Goal: Task Accomplishment & Management: Manage account settings

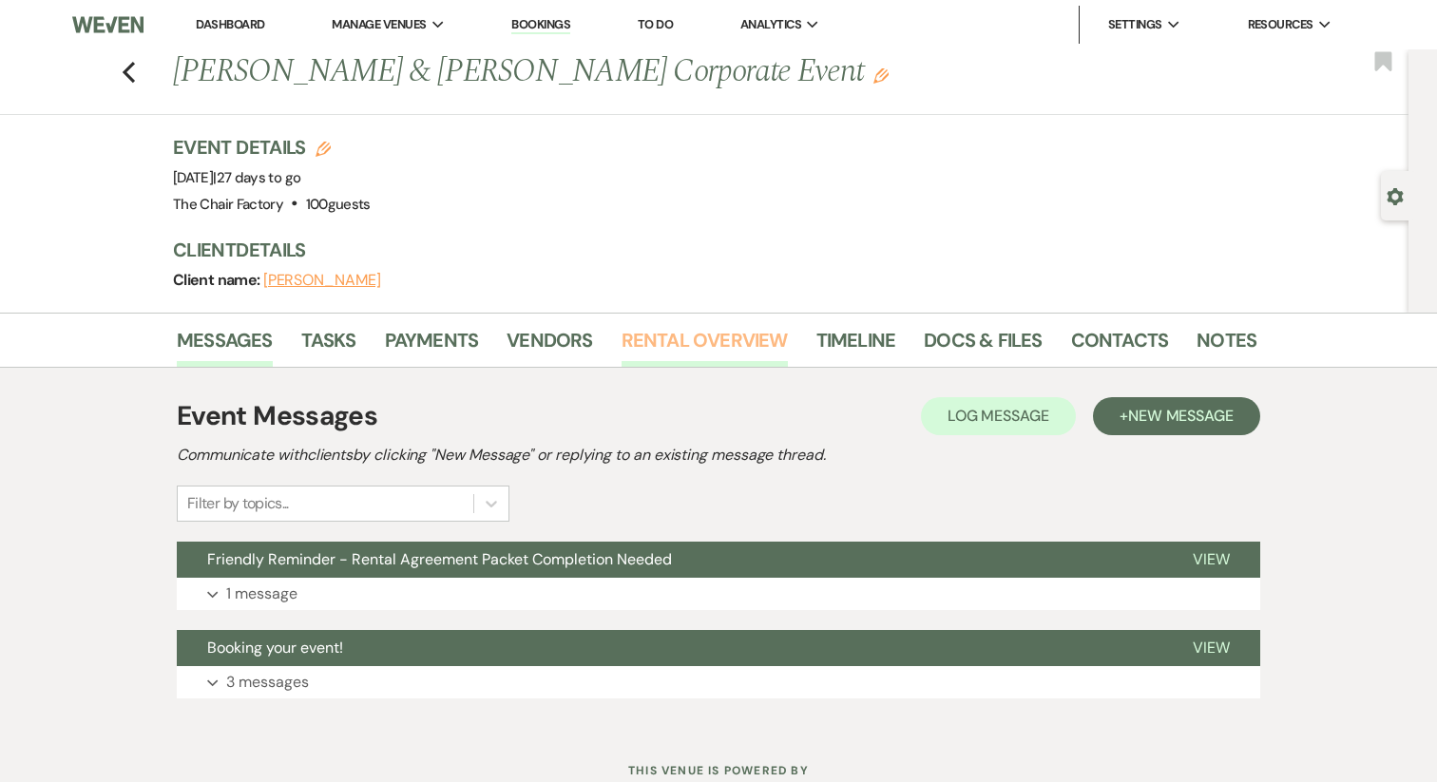
click at [697, 326] on link "Rental Overview" at bounding box center [704, 346] width 166 height 42
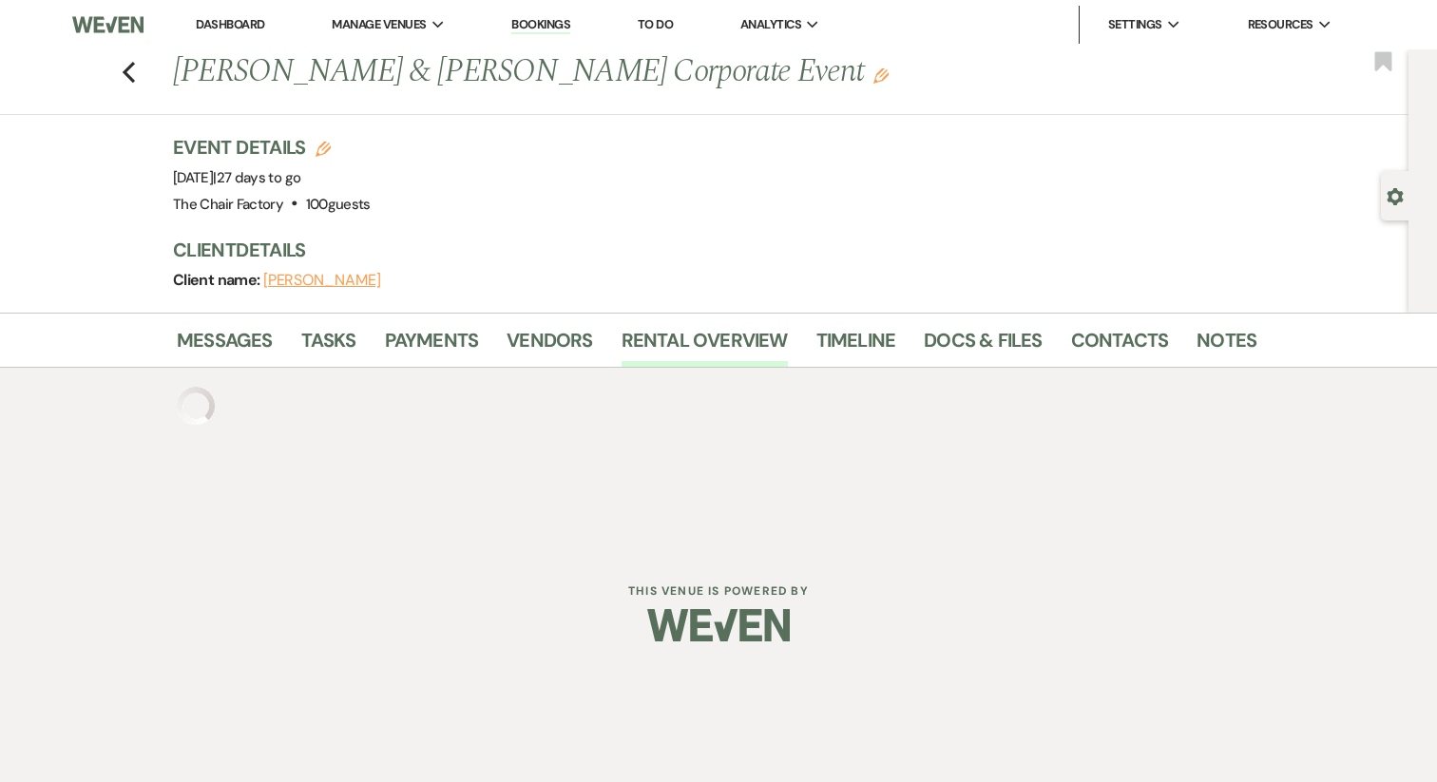
click at [876, 108] on div "Previous Stephen Jackson & Kaley Shawley's Corporate Event Edit Bookmark" at bounding box center [699, 82] width 1418 height 66
click at [202, 29] on link "Dashboard" at bounding box center [230, 24] width 68 height 16
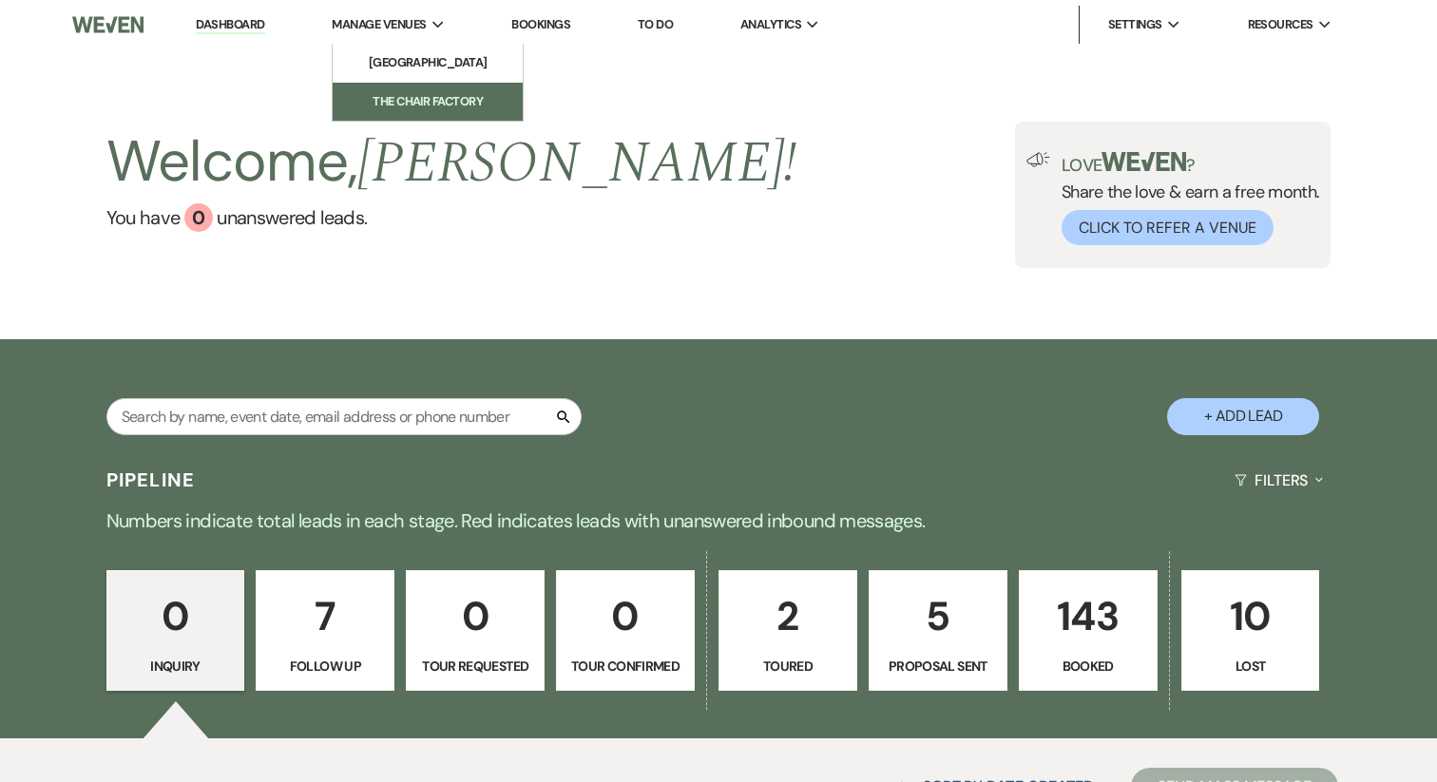
click at [415, 101] on li "The Chair Factory" at bounding box center [427, 101] width 171 height 19
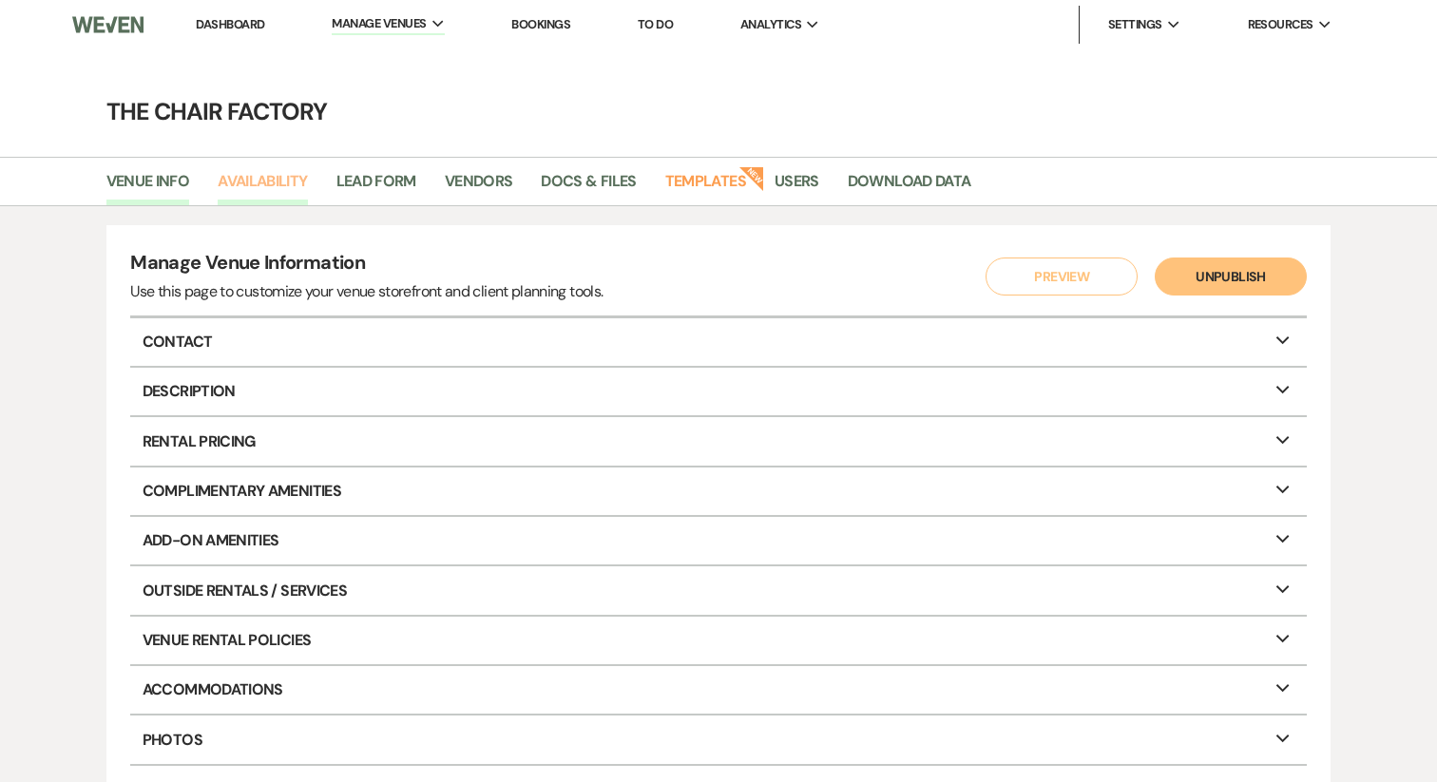
click at [245, 187] on link "Availability" at bounding box center [262, 187] width 89 height 36
select select "2"
select select "2026"
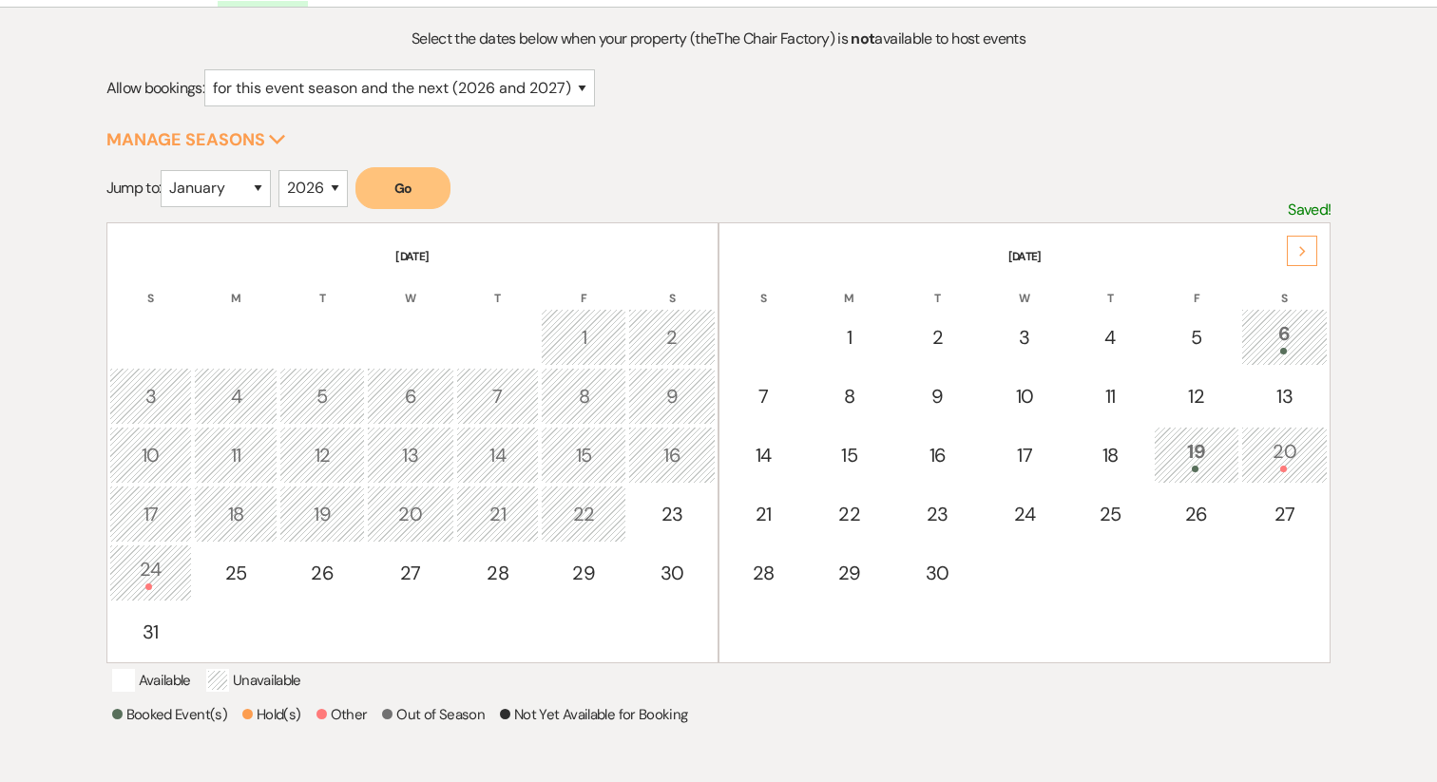
scroll to position [80, 0]
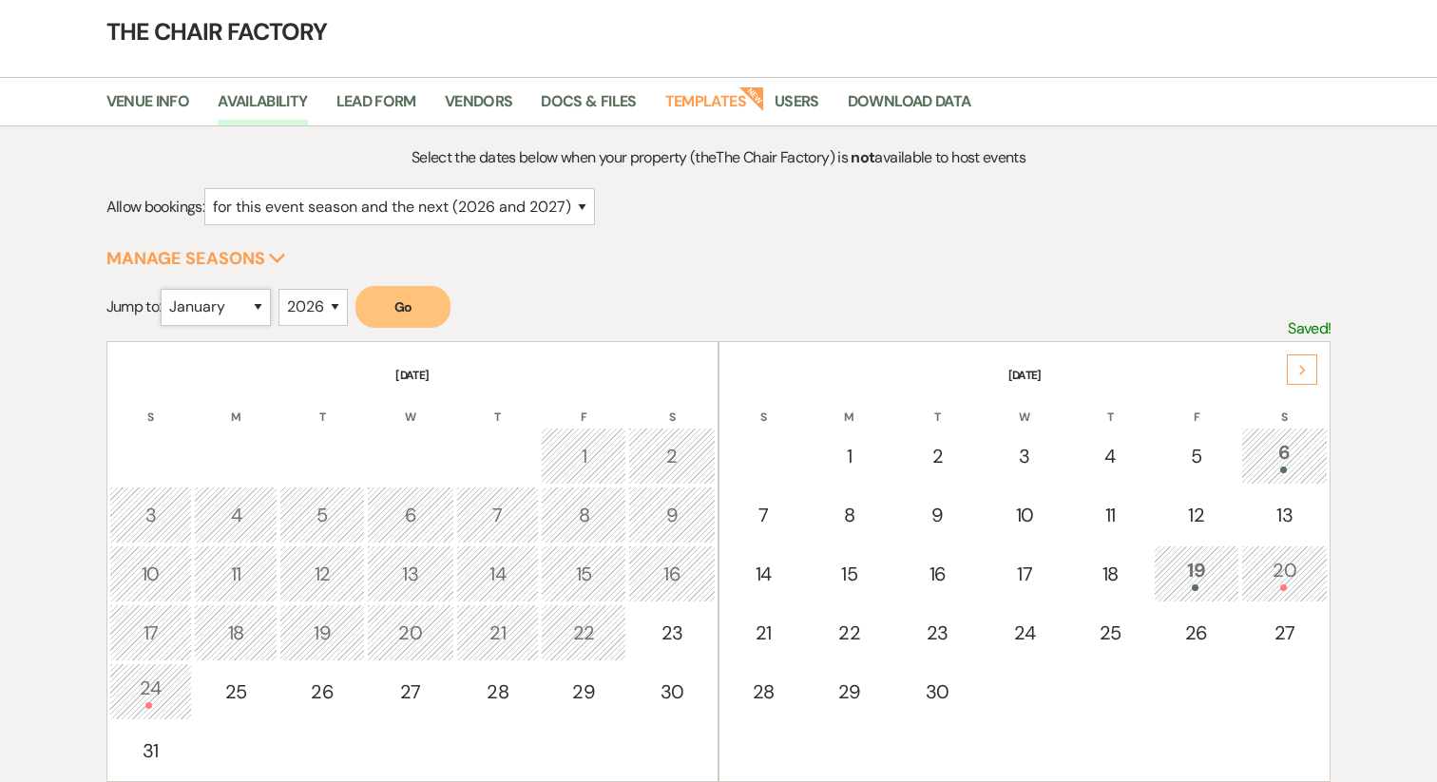
click at [233, 296] on select "January February March April May June July August September October November De…" at bounding box center [216, 307] width 110 height 37
select select "9"
click at [317, 301] on select "2025 2026 2027 2028 2029" at bounding box center [312, 307] width 69 height 37
select select "2025"
click at [426, 304] on button "Go" at bounding box center [402, 307] width 95 height 42
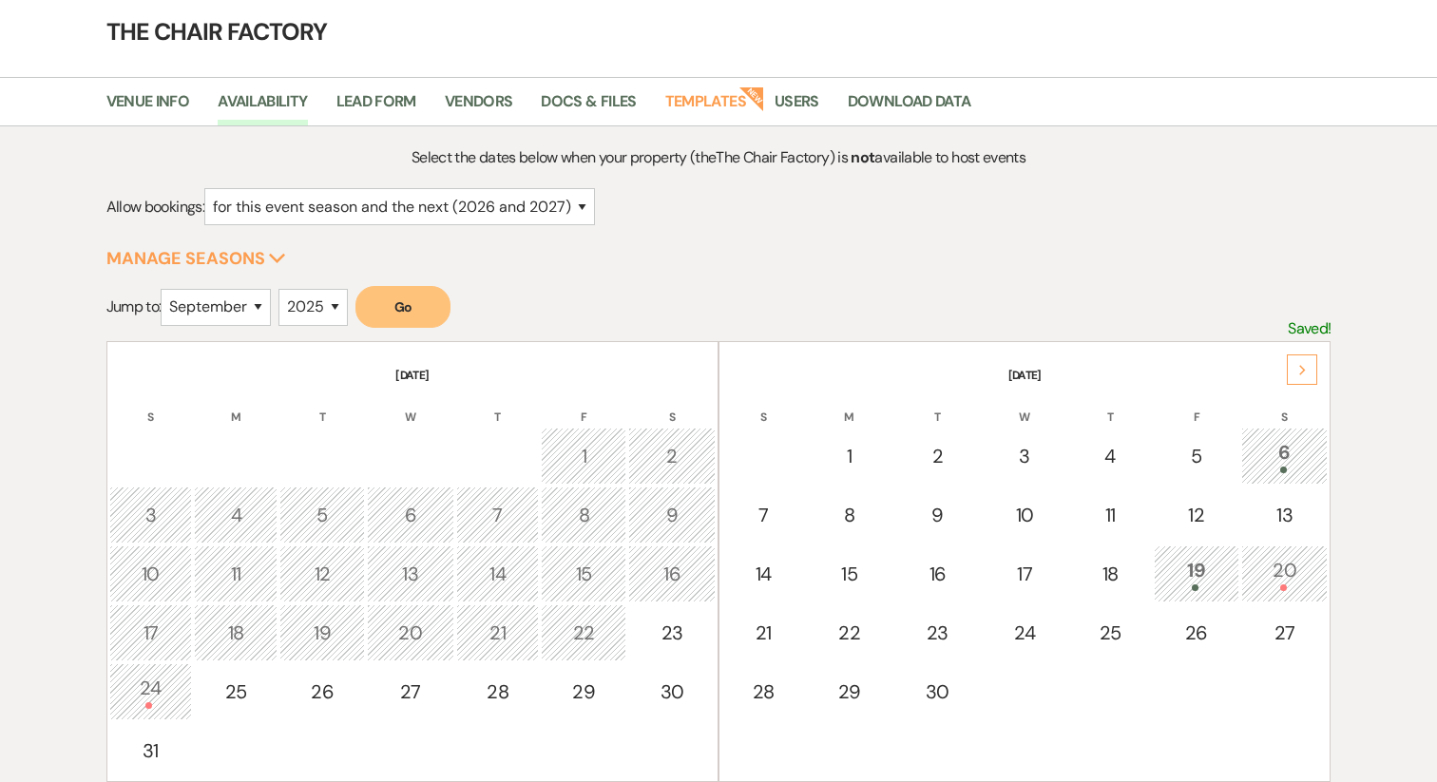
click at [401, 308] on button "Go" at bounding box center [402, 307] width 95 height 42
click at [404, 314] on button "Go" at bounding box center [402, 307] width 95 height 42
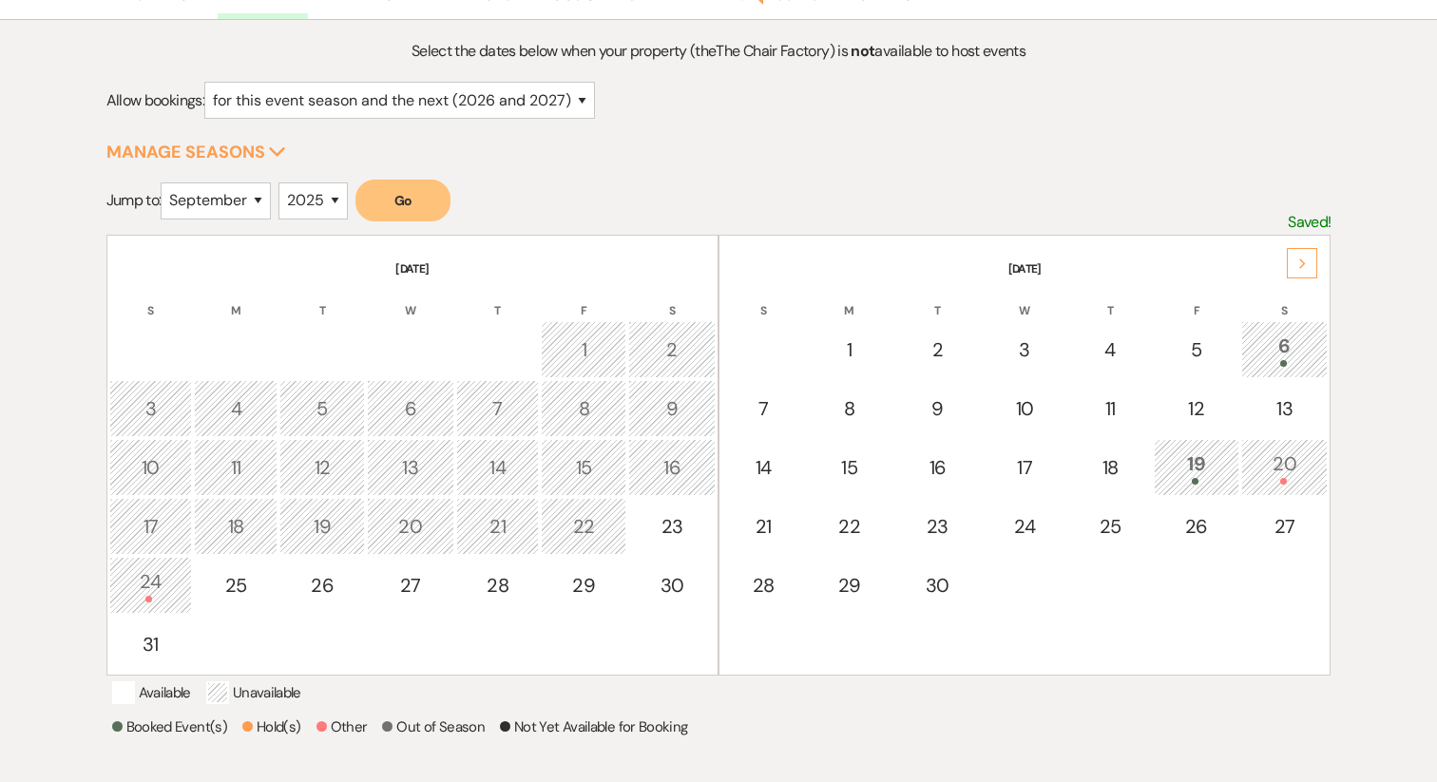
click at [1295, 474] on div "20" at bounding box center [1284, 466] width 67 height 35
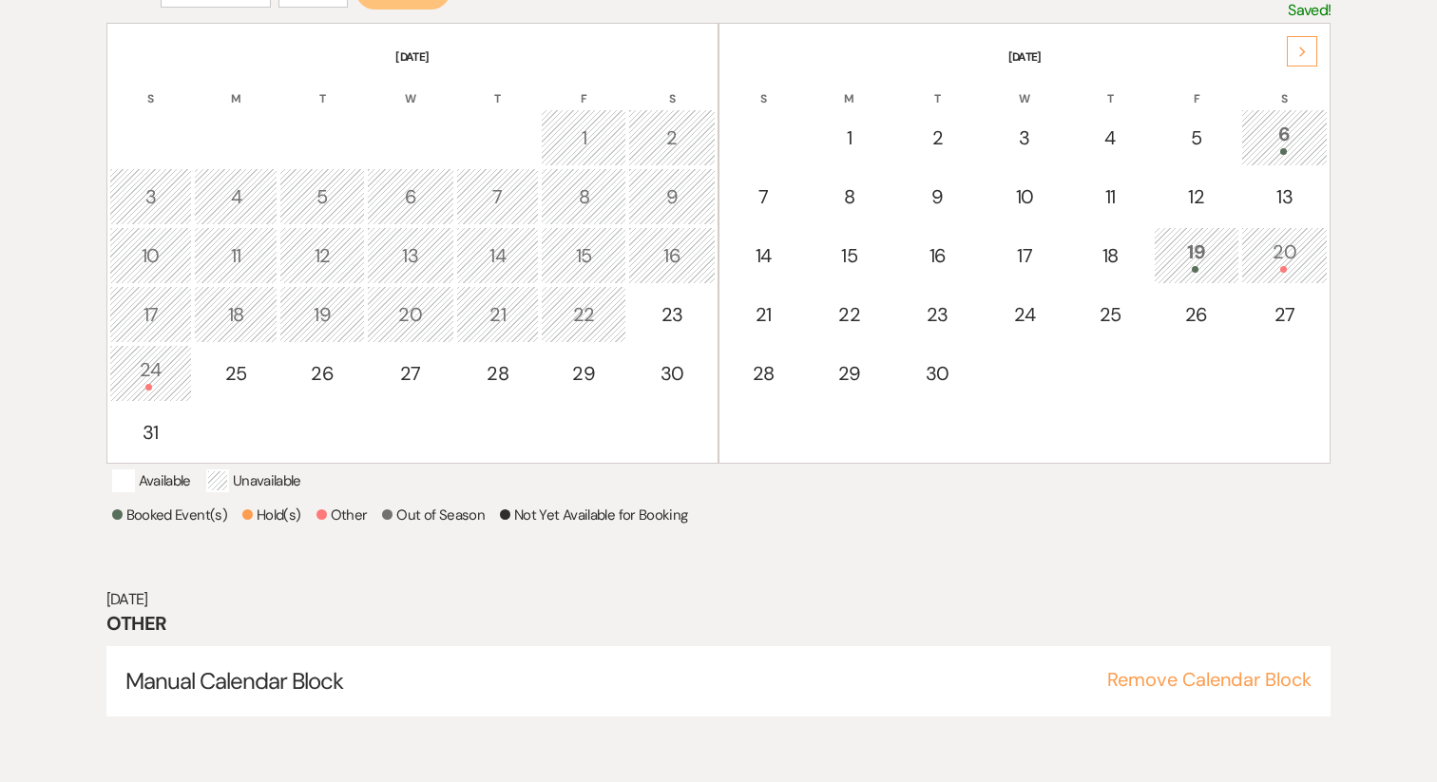
scroll to position [399, 0]
click at [1197, 265] on span at bounding box center [1194, 268] width 7 height 7
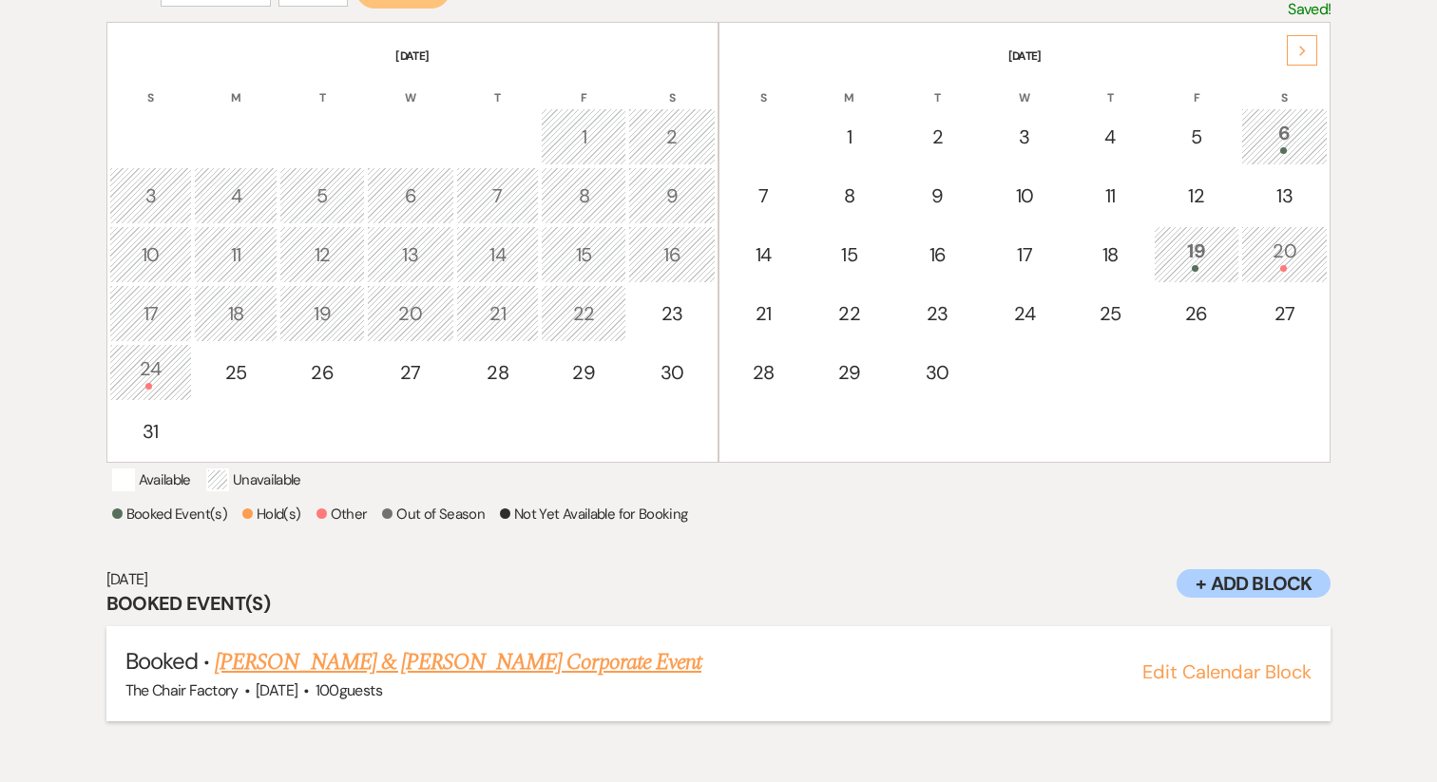
click at [614, 679] on link "[PERSON_NAME] & [PERSON_NAME] Corporate Event" at bounding box center [458, 662] width 486 height 34
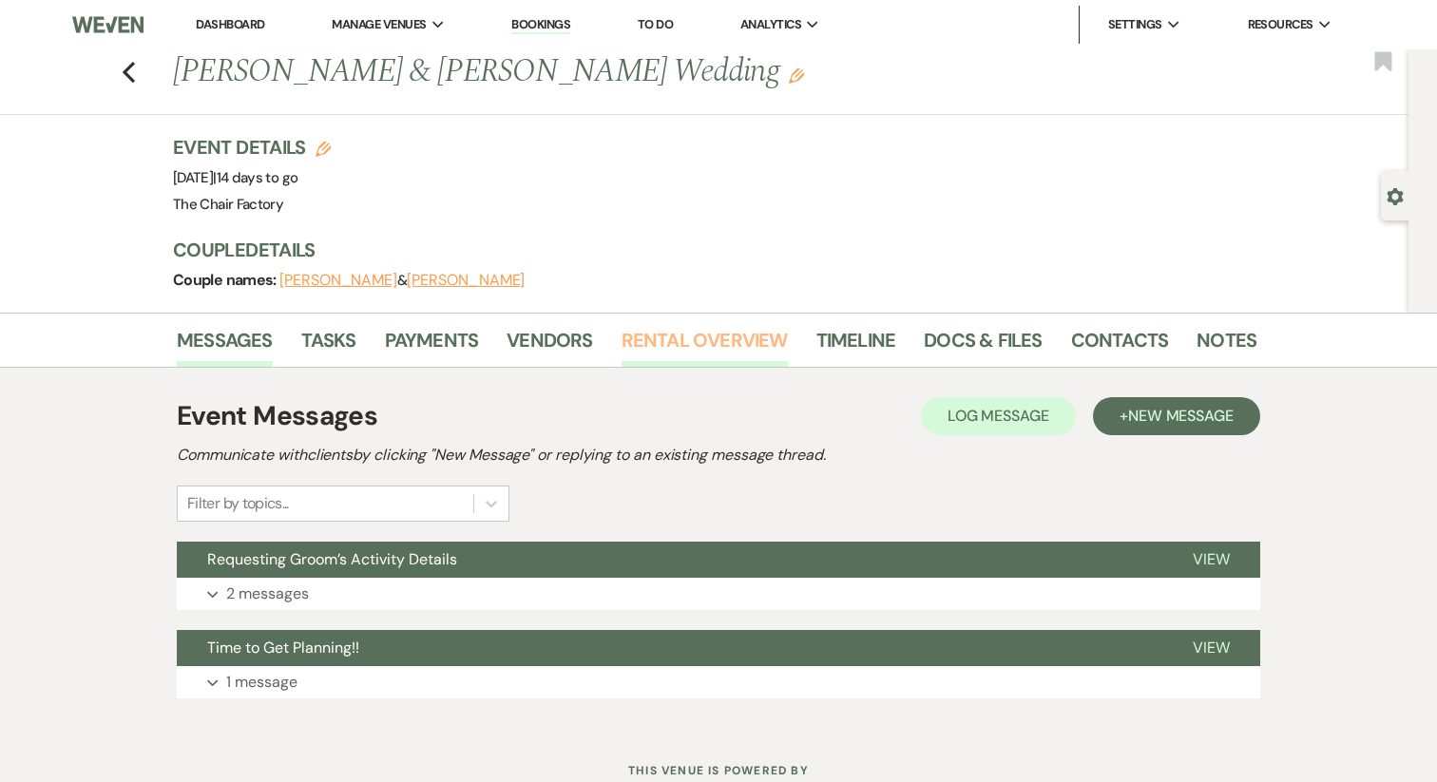
click at [687, 343] on link "Rental Overview" at bounding box center [704, 346] width 166 height 42
